Goal: Information Seeking & Learning: Check status

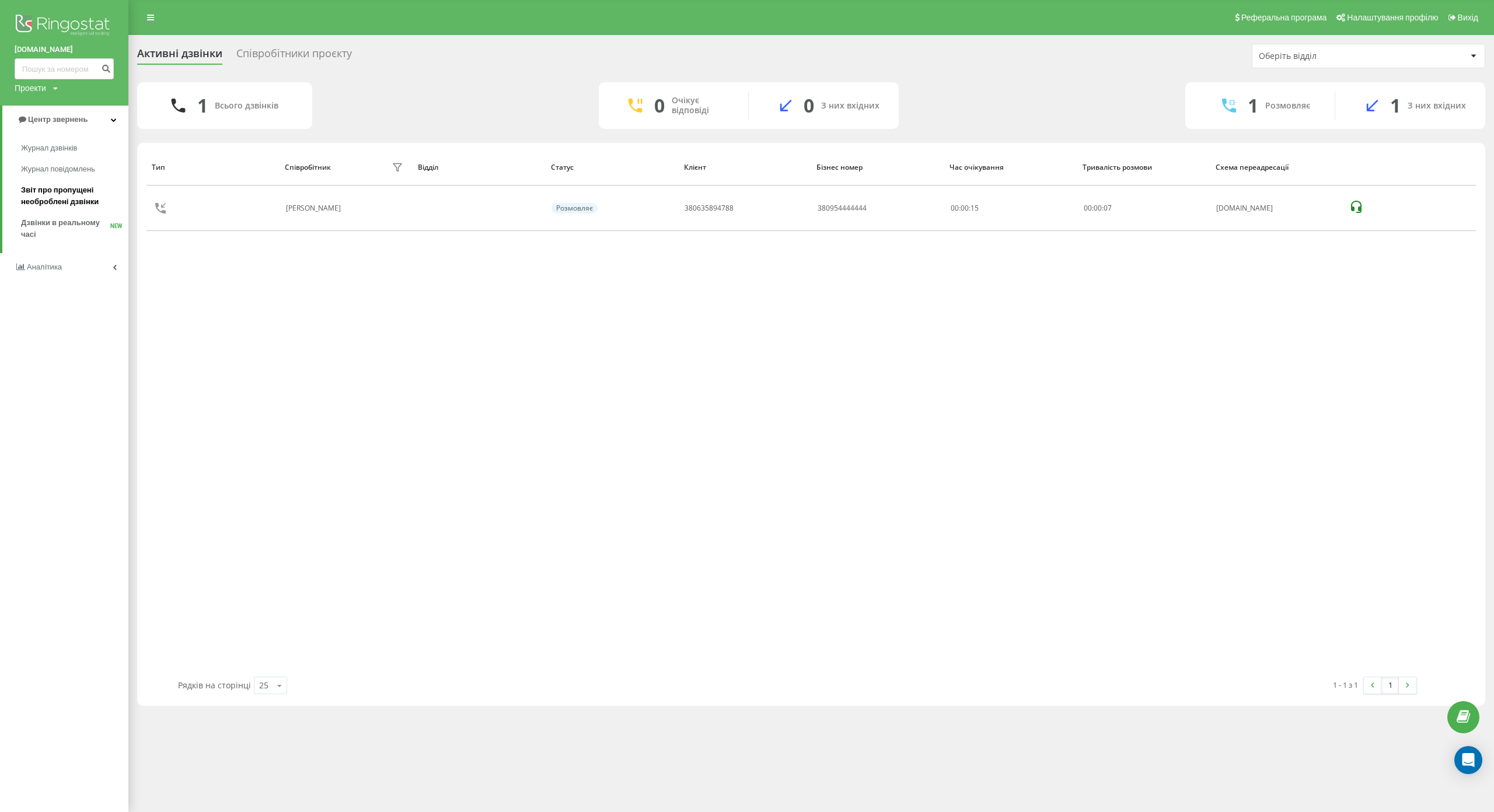
click at [57, 194] on span "Звіт про пропущені необроблені дзвінки" at bounding box center [71, 196] width 101 height 24
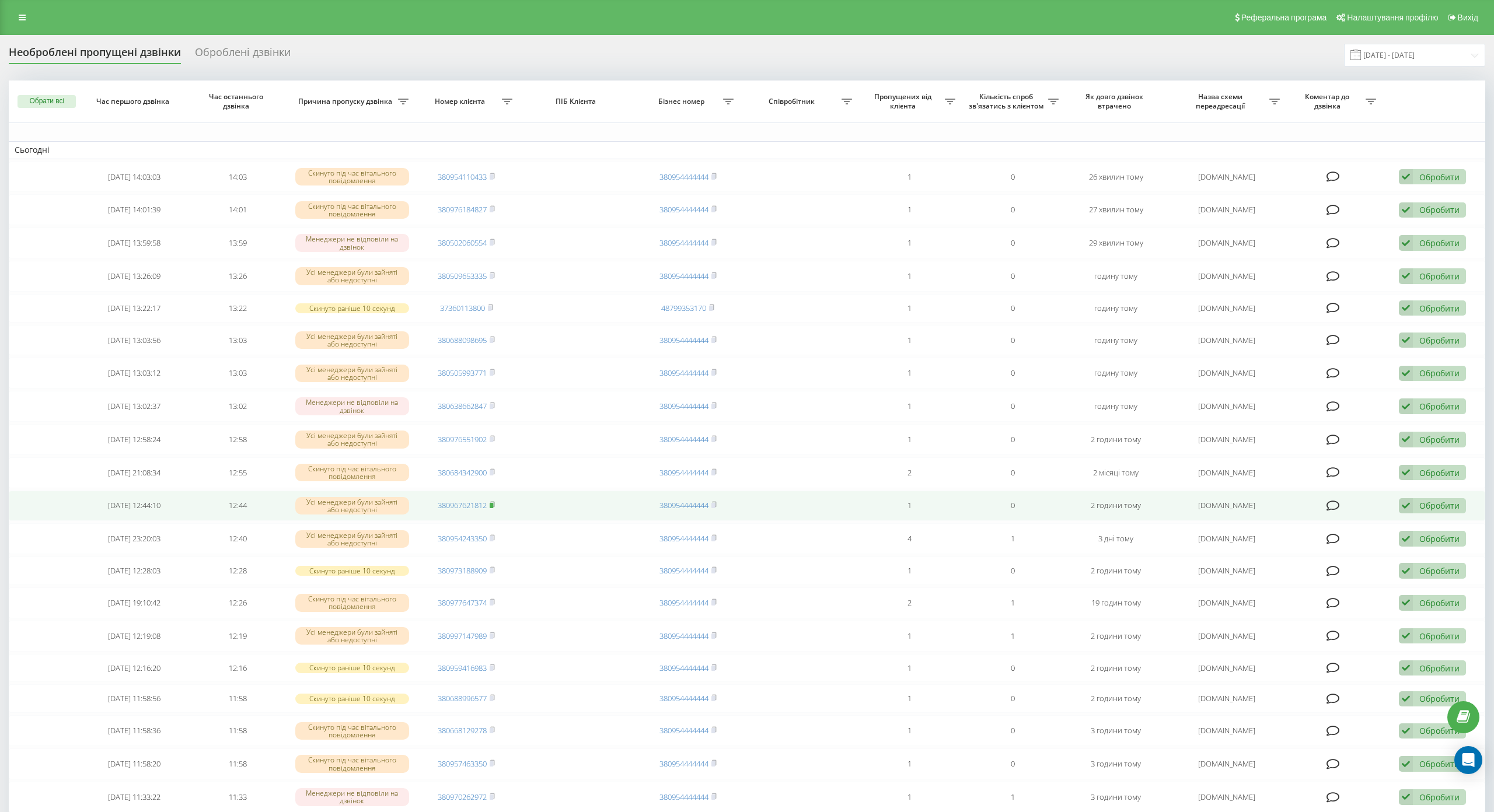
click at [493, 506] on icon at bounding box center [493, 504] width 4 height 5
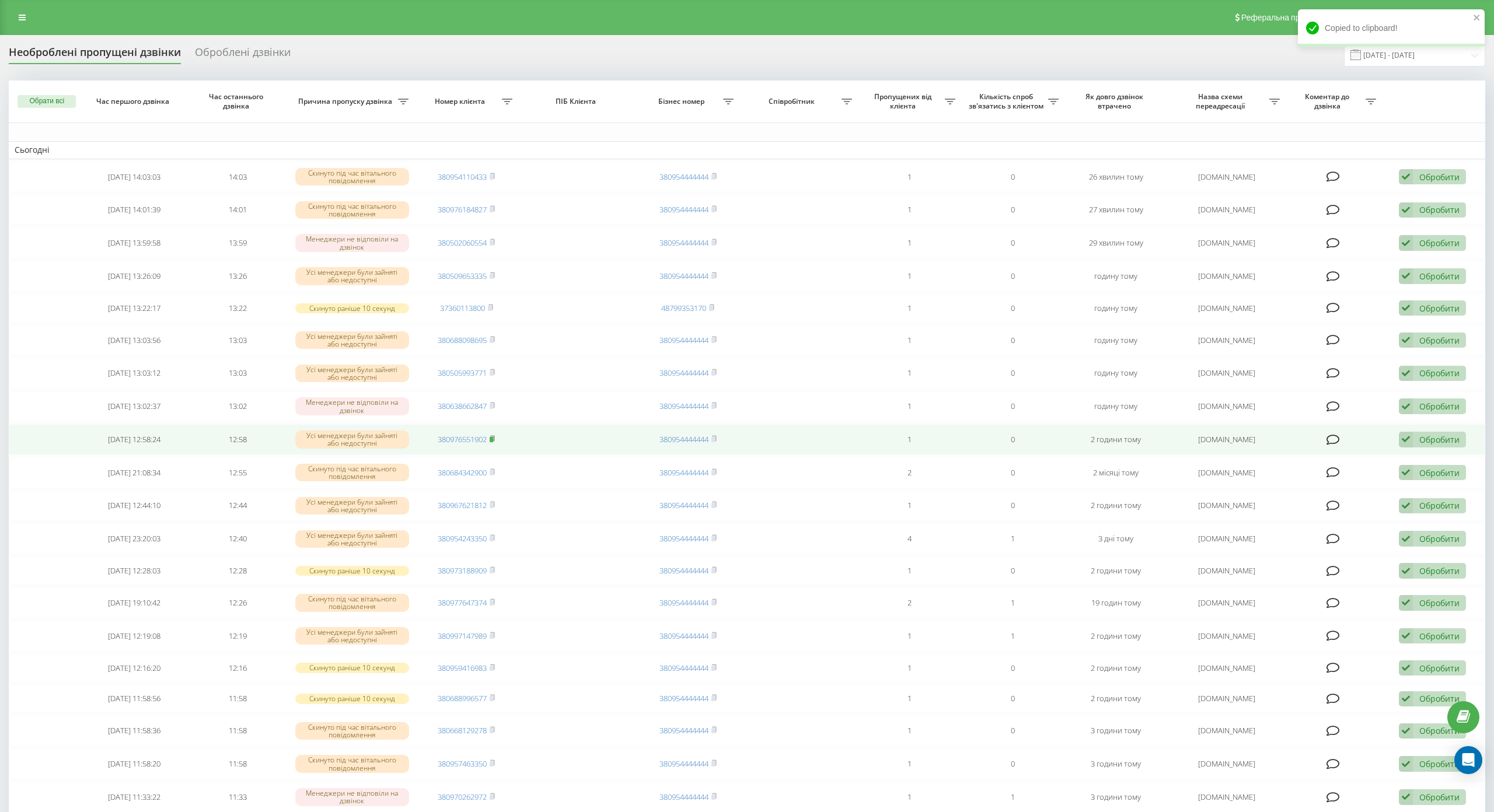
click at [492, 441] on icon at bounding box center [492, 439] width 5 height 7
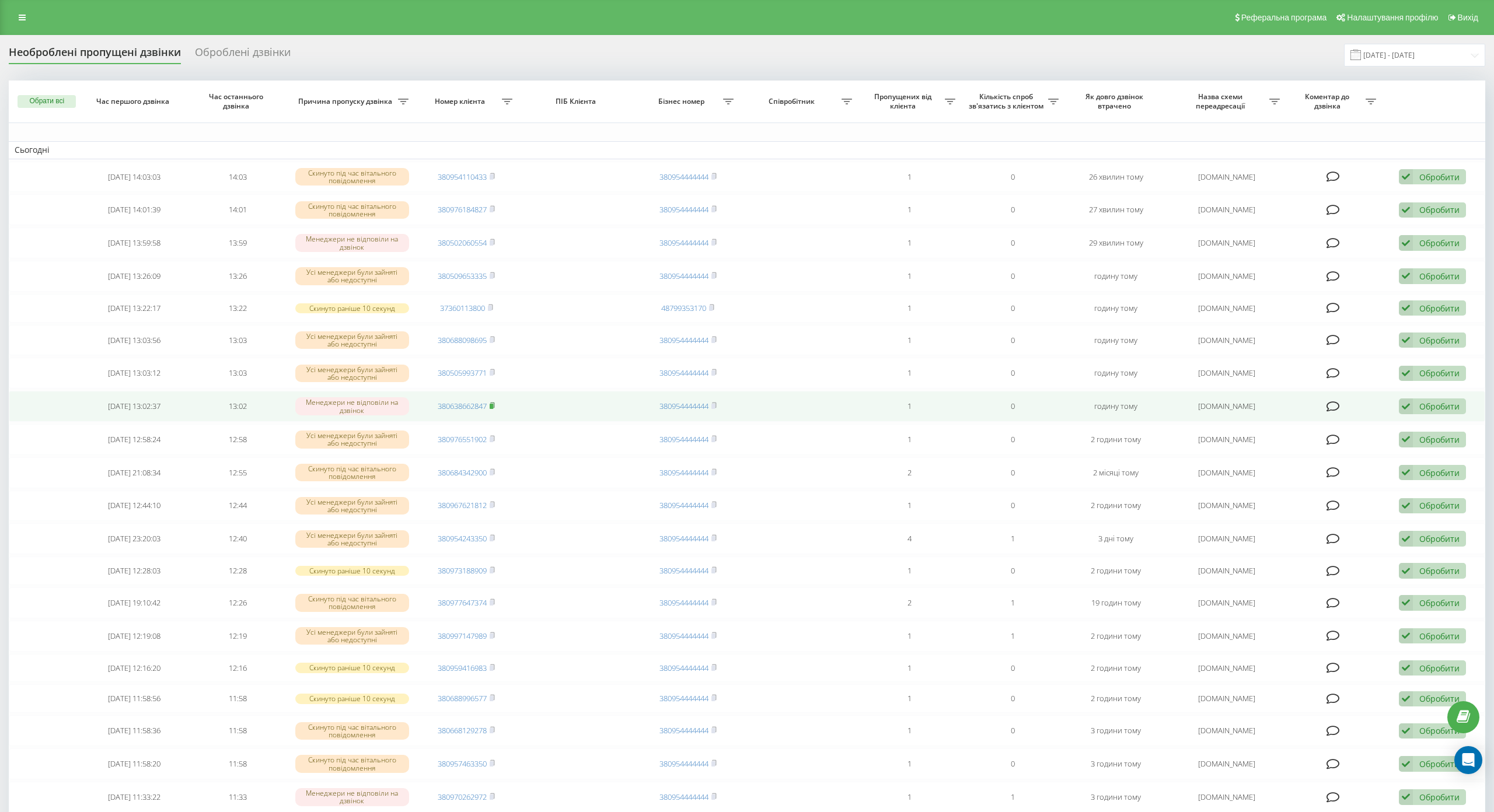
click at [490, 406] on rect at bounding box center [491, 406] width 4 height 5
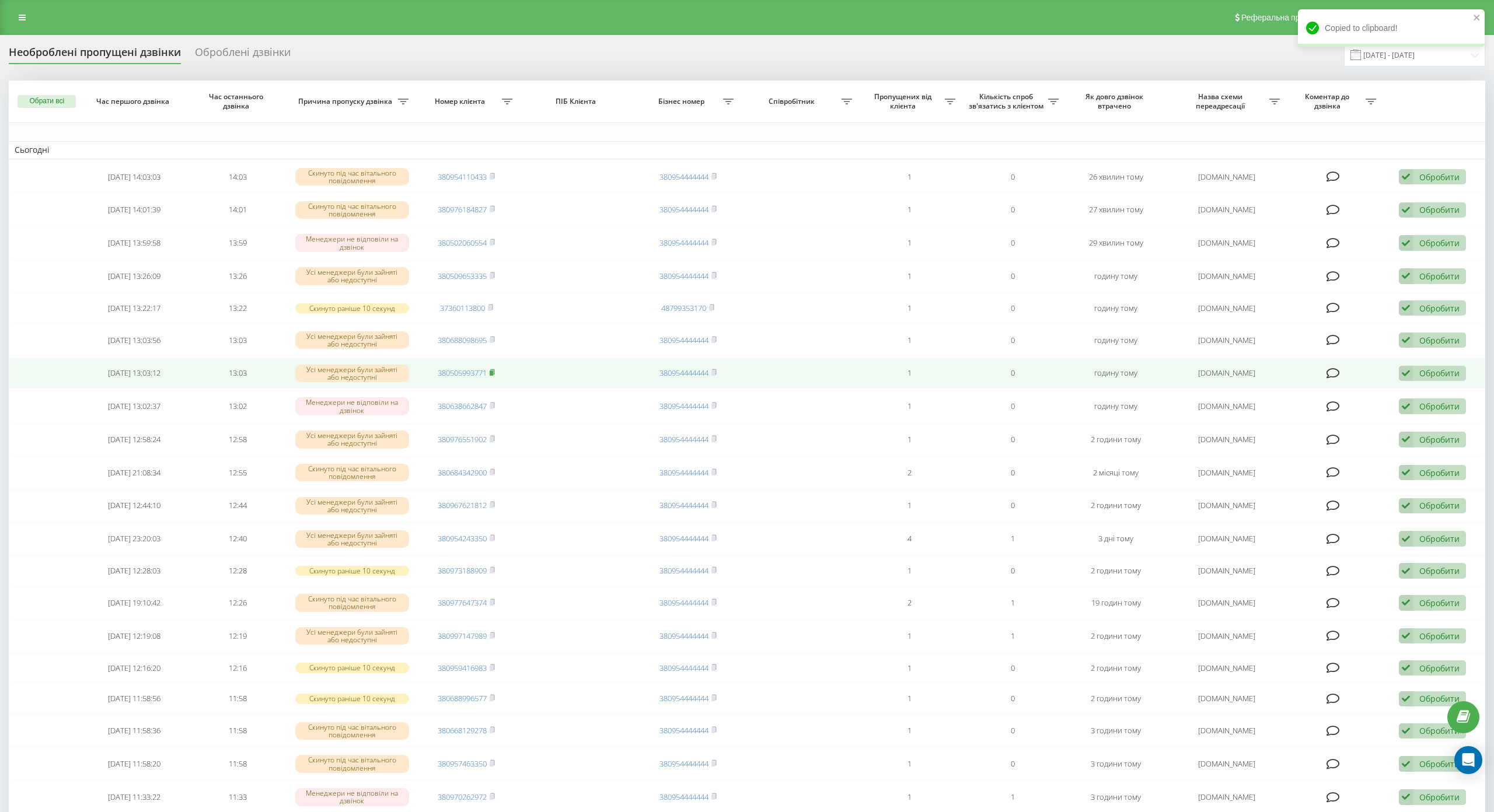
click at [491, 375] on rect at bounding box center [491, 373] width 4 height 5
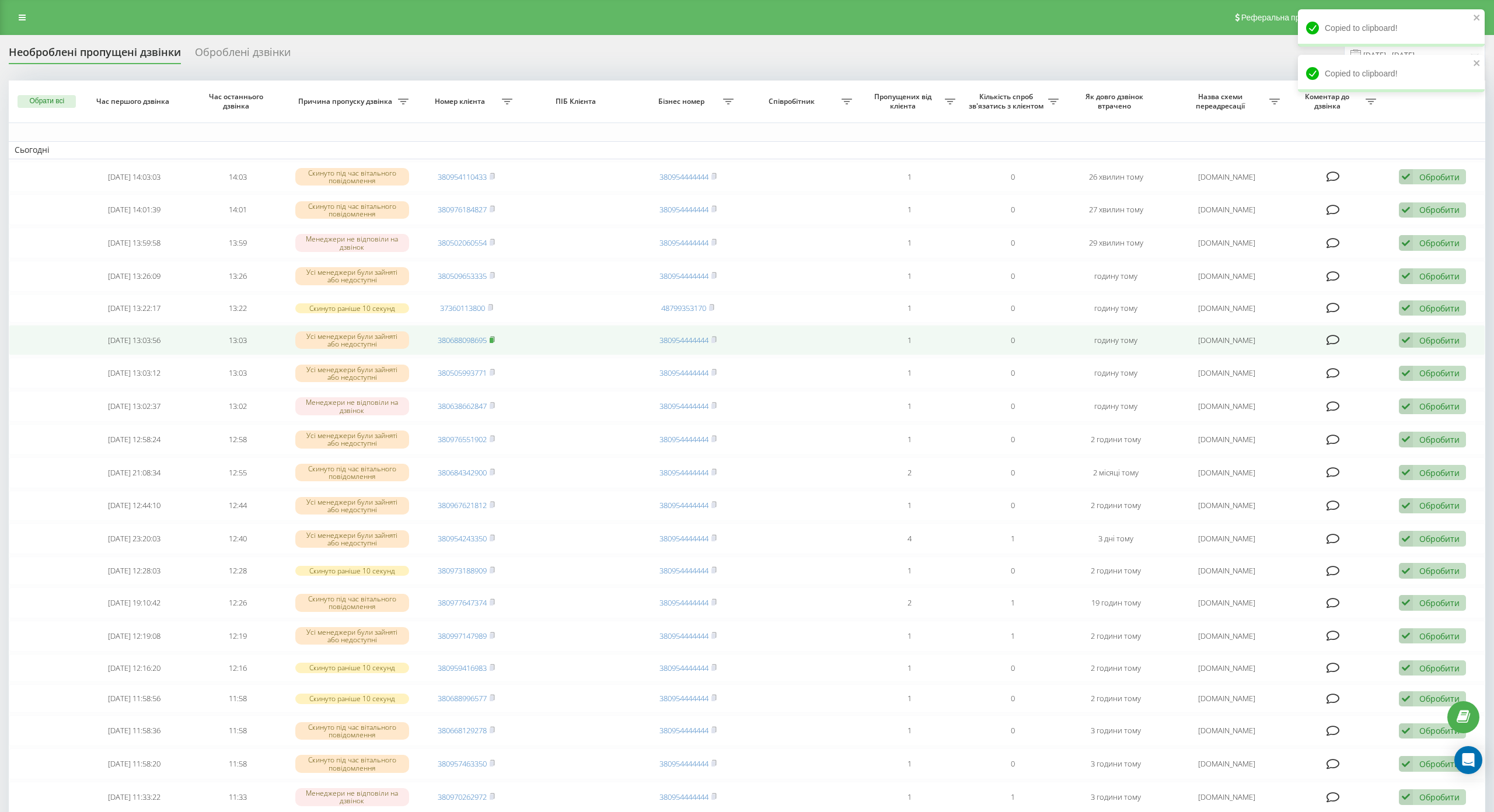
click at [490, 339] on icon at bounding box center [492, 340] width 5 height 7
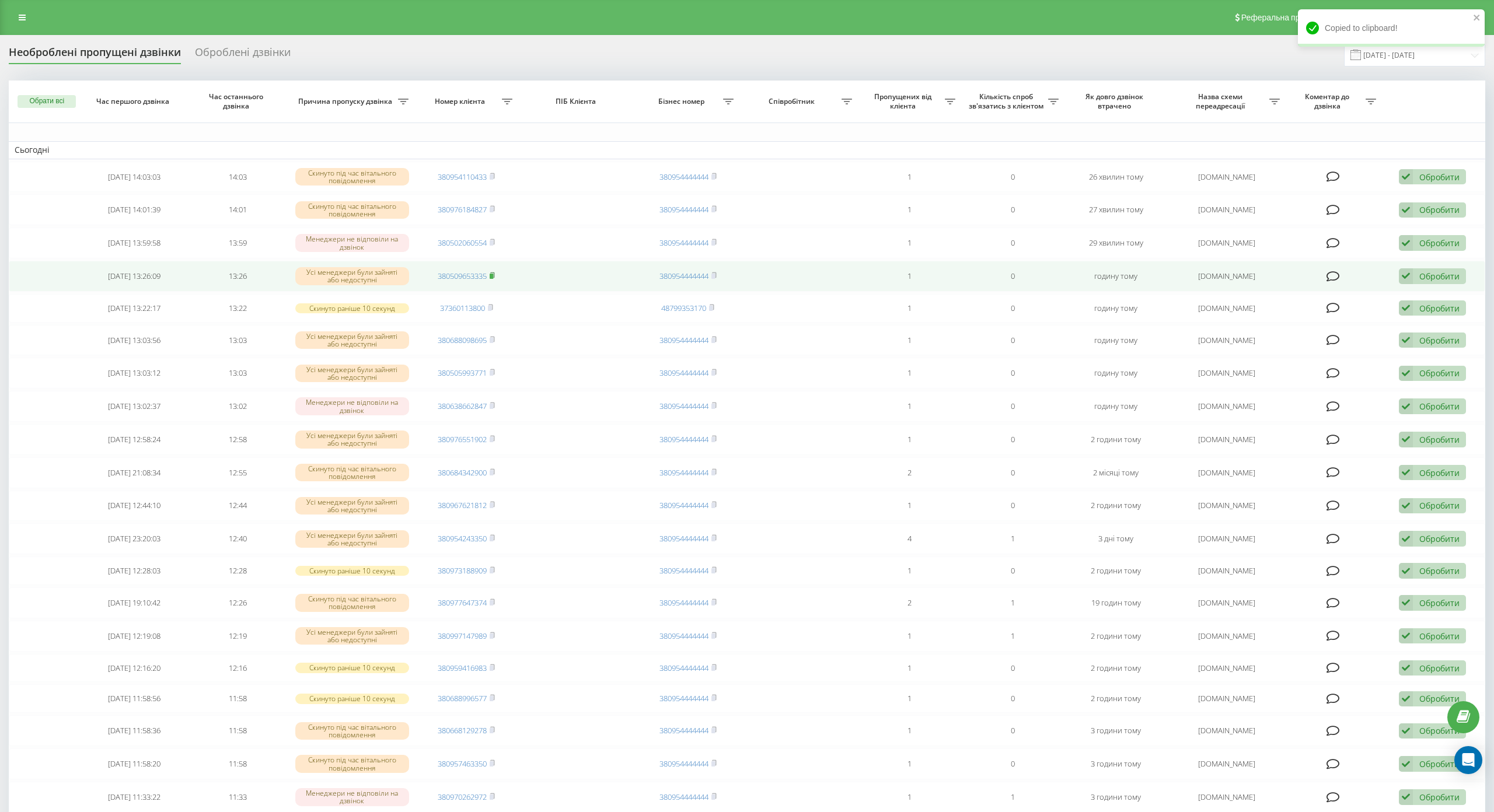
click at [490, 278] on icon at bounding box center [492, 276] width 5 height 7
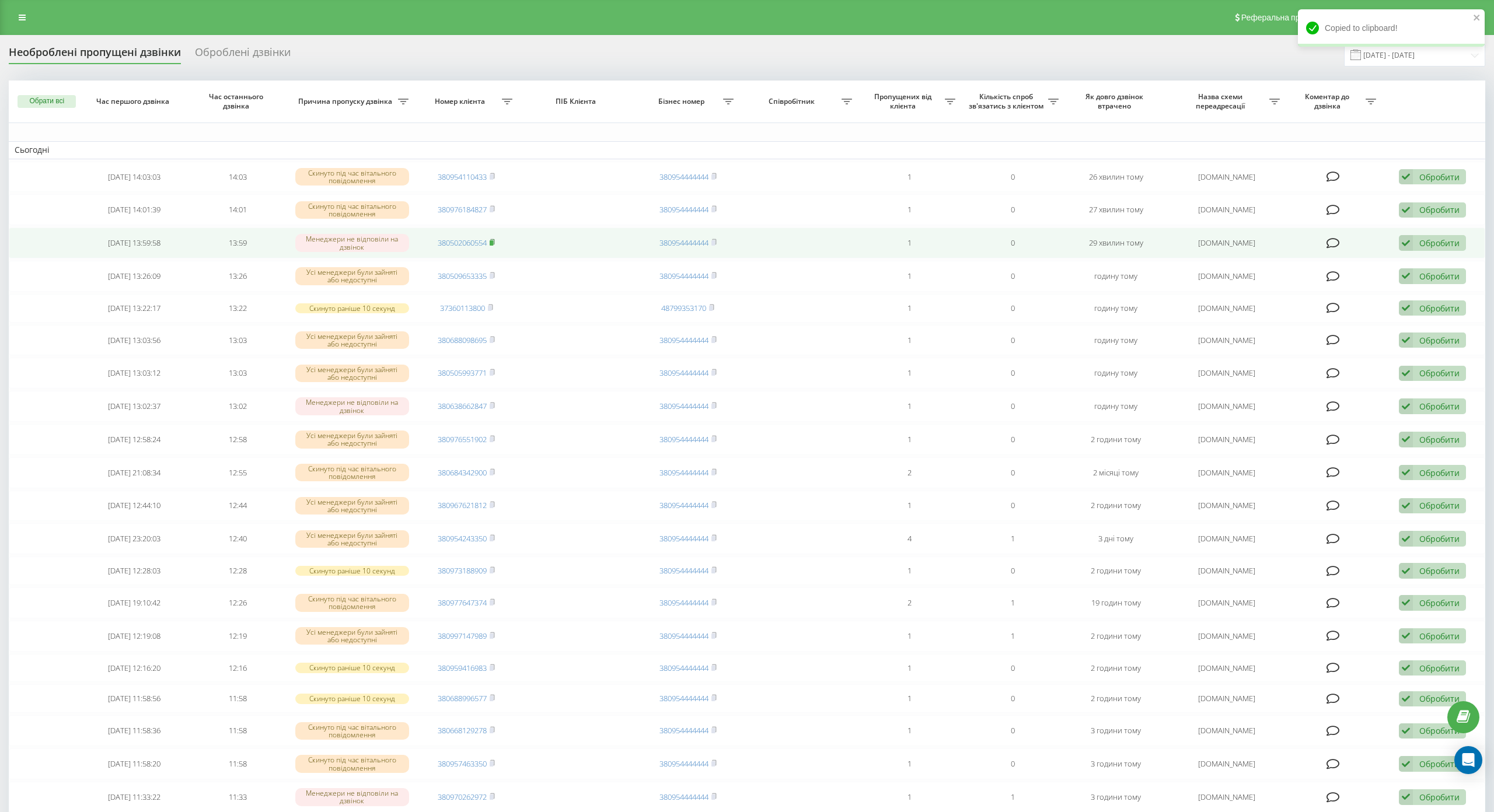
click at [491, 242] on rect at bounding box center [491, 243] width 4 height 5
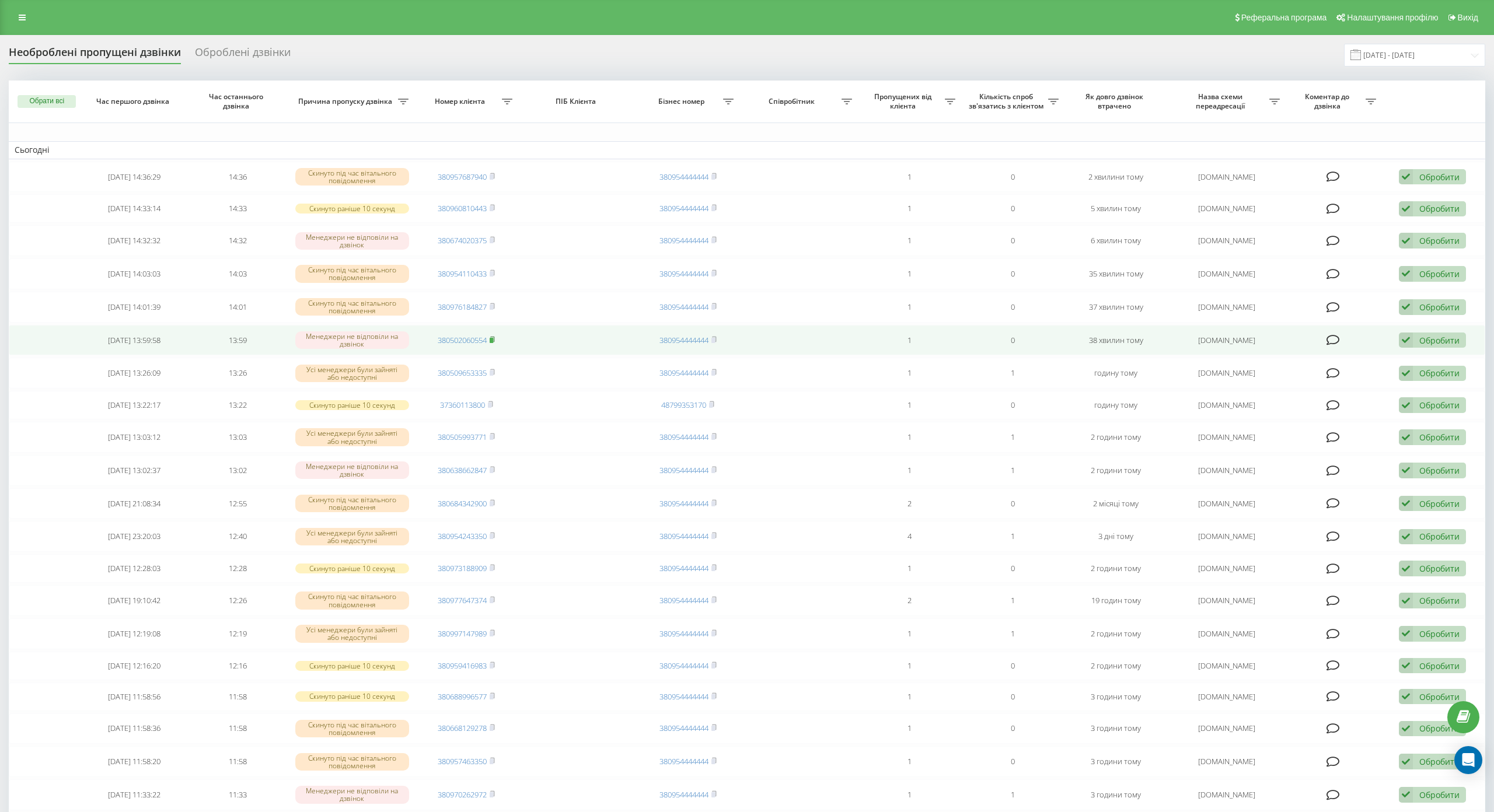
click at [491, 342] on rect at bounding box center [491, 340] width 4 height 5
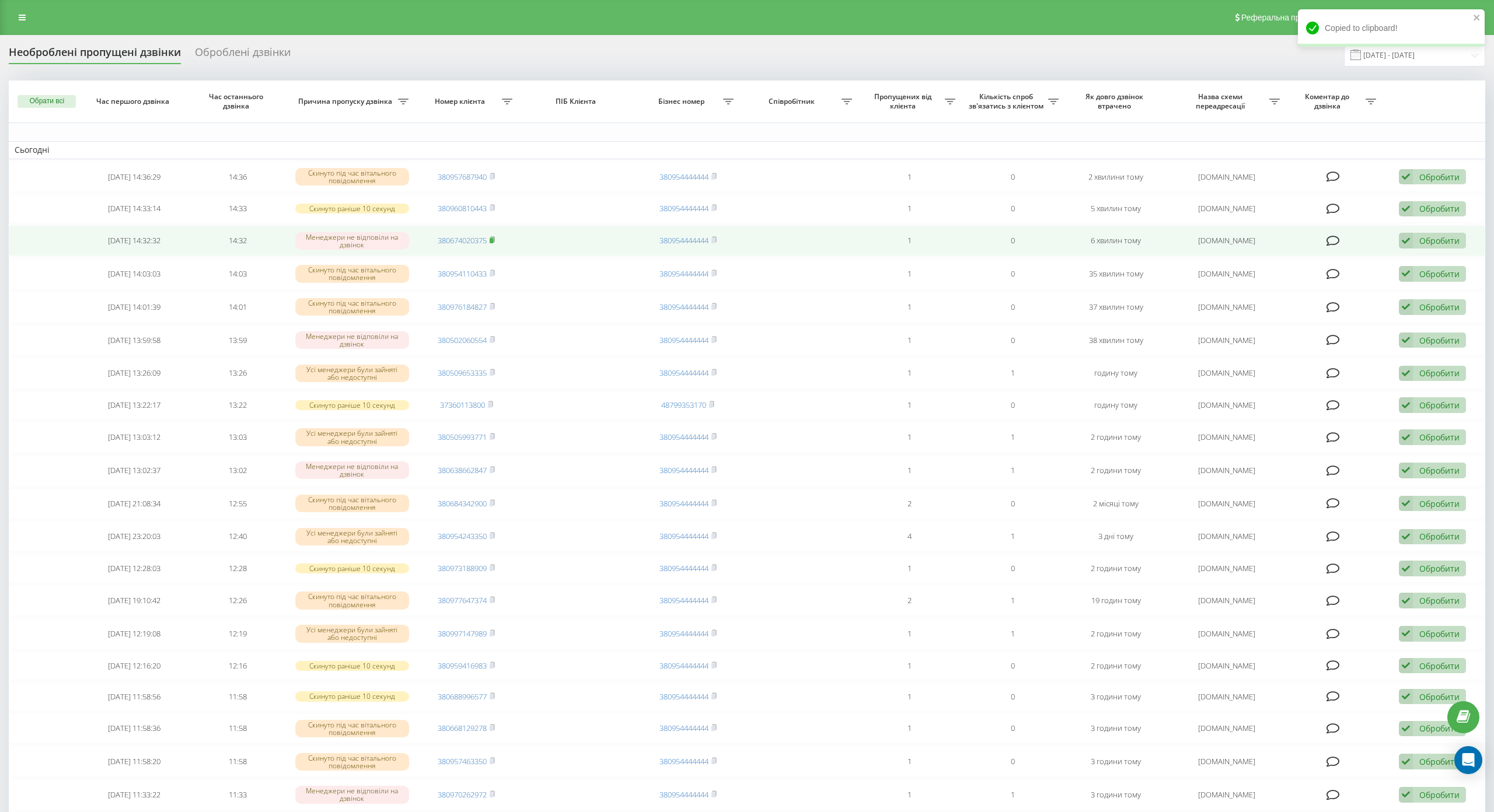
click at [493, 238] on icon at bounding box center [493, 239] width 4 height 5
